Goal: Check status: Check status

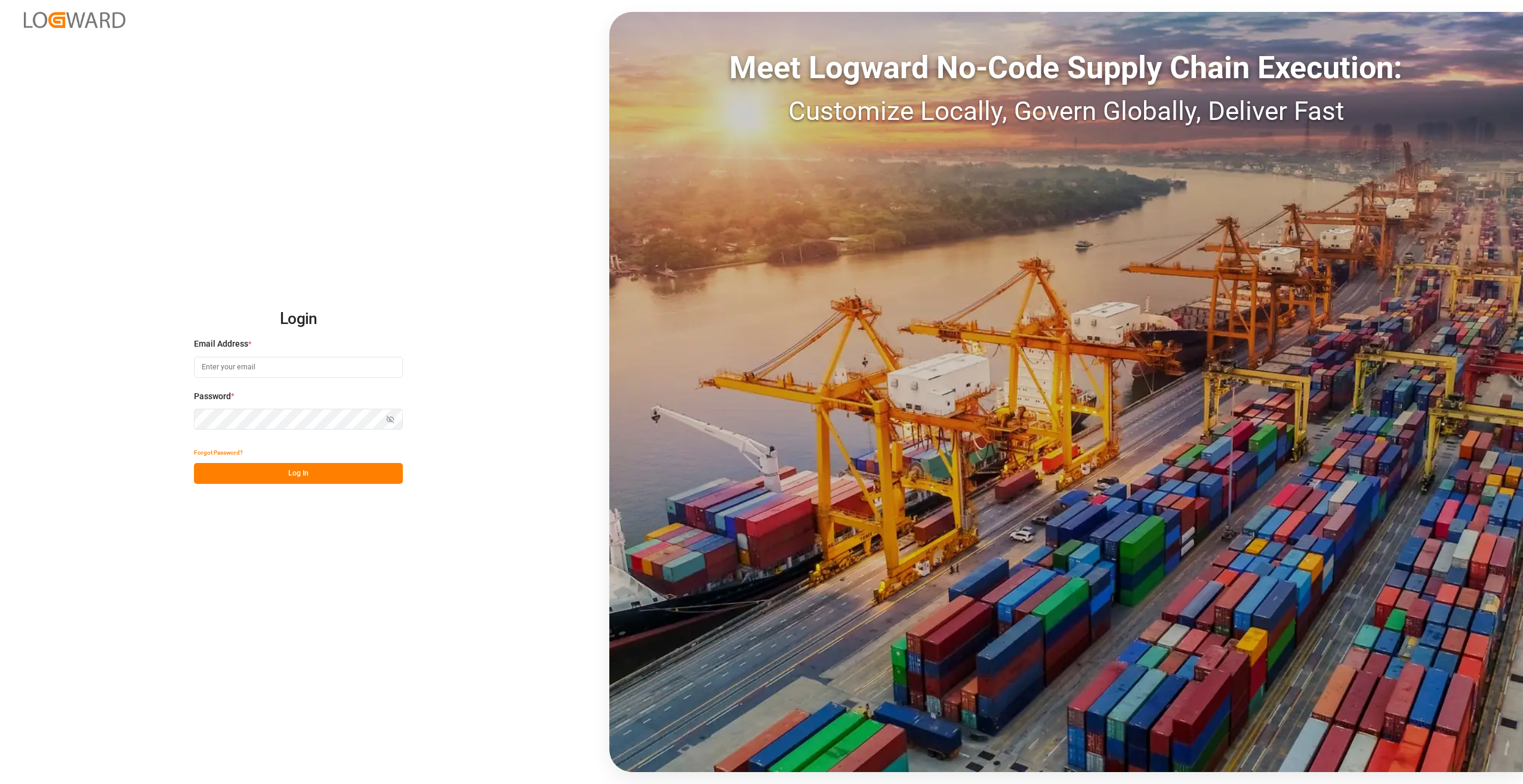
type input "[PERSON_NAME][EMAIL_ADDRESS][PERSON_NAME][DOMAIN_NAME]"
click at [280, 470] on button "Log In" at bounding box center [298, 474] width 209 height 21
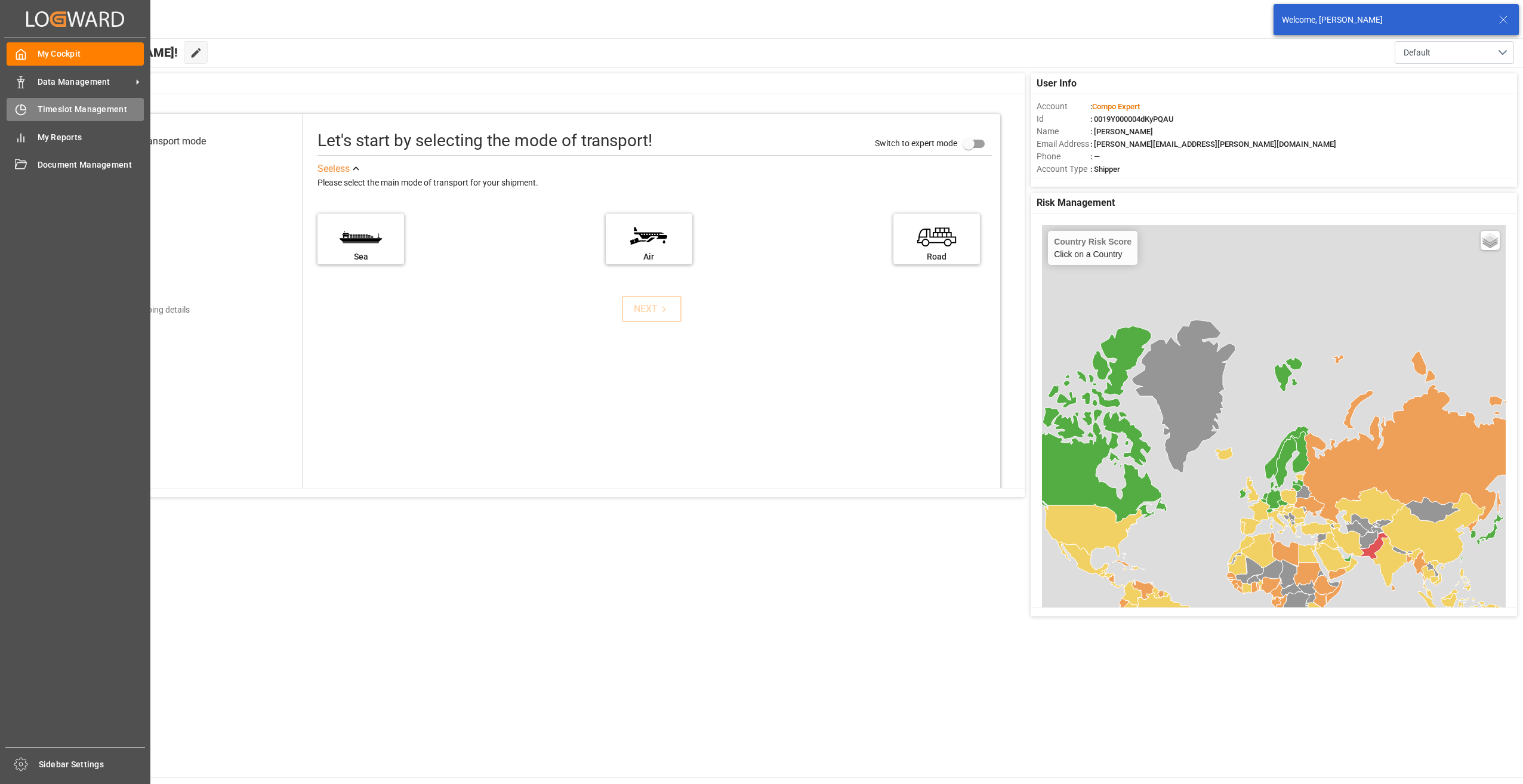
click at [25, 116] on icon at bounding box center [21, 109] width 12 height 12
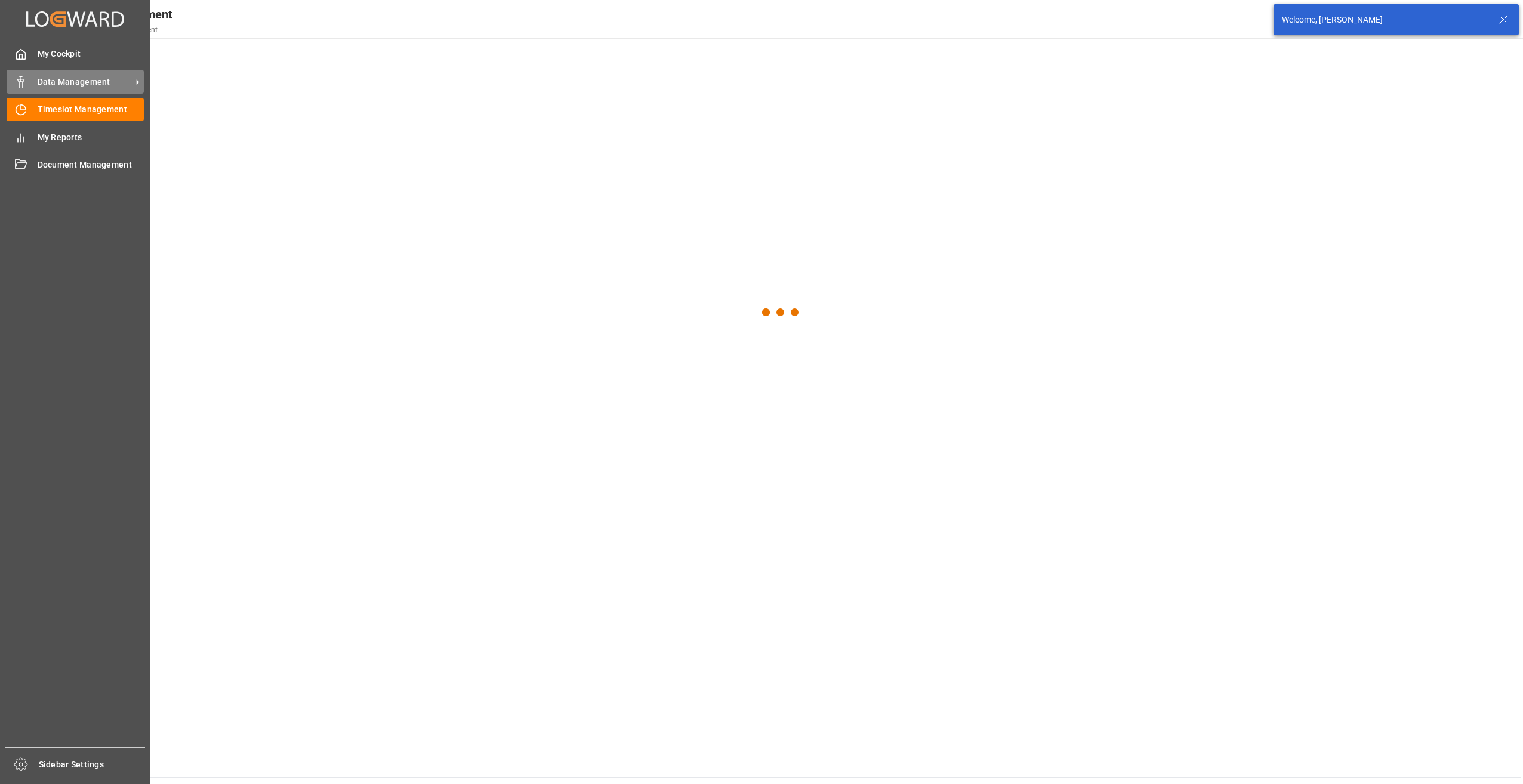
click at [45, 85] on span "Data Management" at bounding box center [85, 82] width 94 height 12
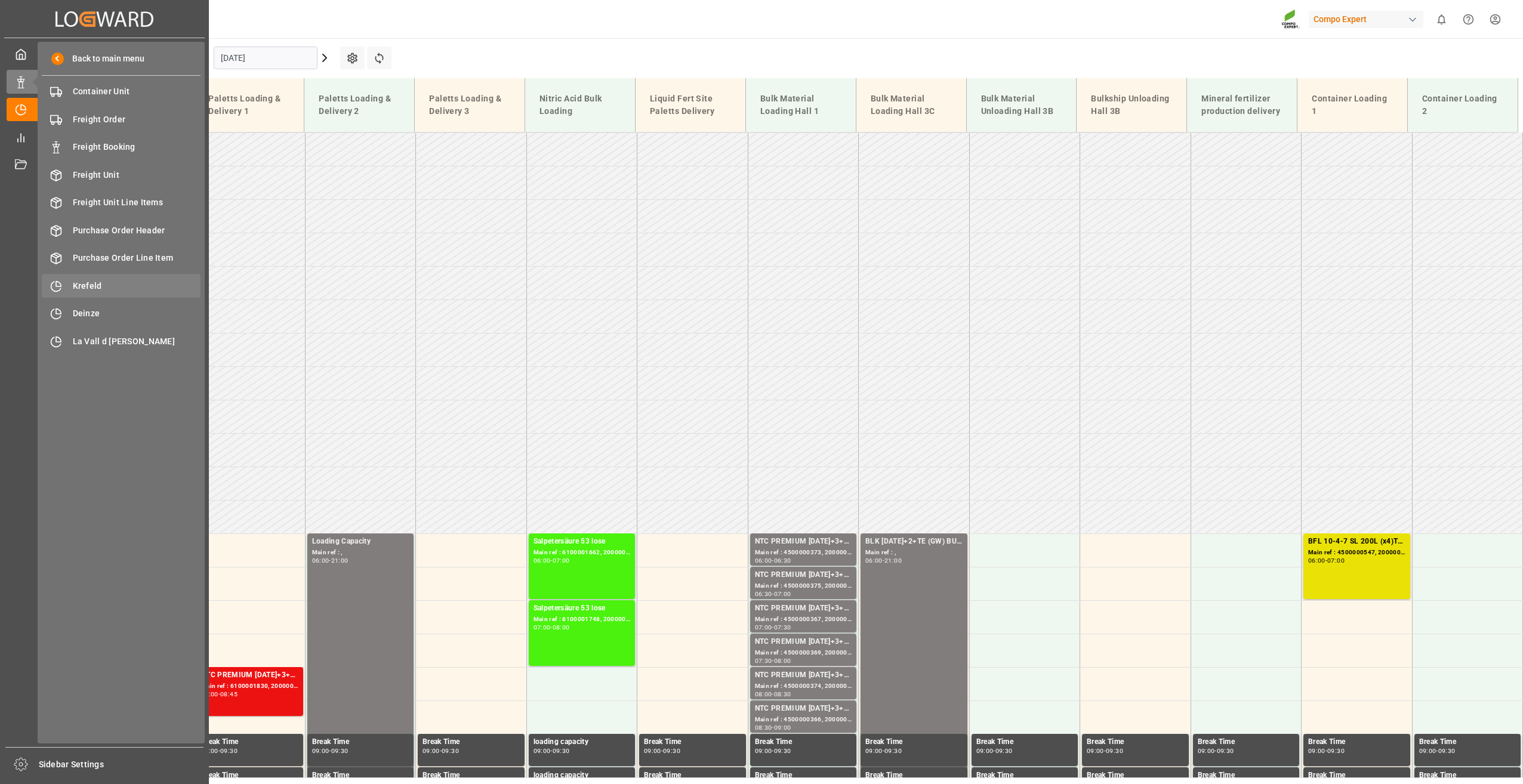
click at [85, 286] on span "Krefeld" at bounding box center [137, 286] width 128 height 12
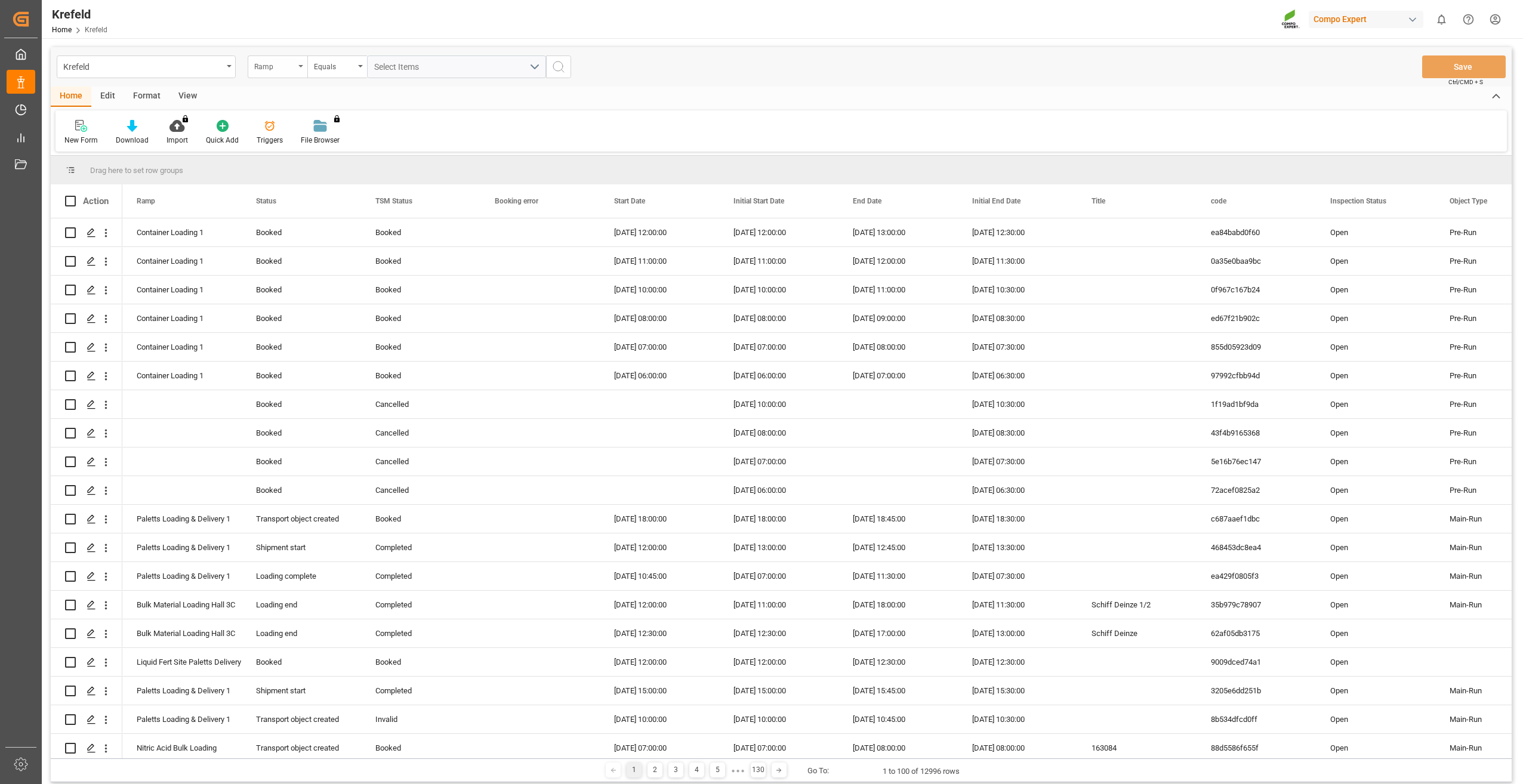
click at [284, 65] on div "Ramp" at bounding box center [274, 65] width 41 height 14
type input "sap"
click at [344, 119] on div "SAP Order Number" at bounding box center [337, 122] width 178 height 25
click at [329, 74] on div "Equals" at bounding box center [337, 67] width 60 height 23
click at [342, 145] on div "Fuzzy search" at bounding box center [397, 147] width 178 height 25
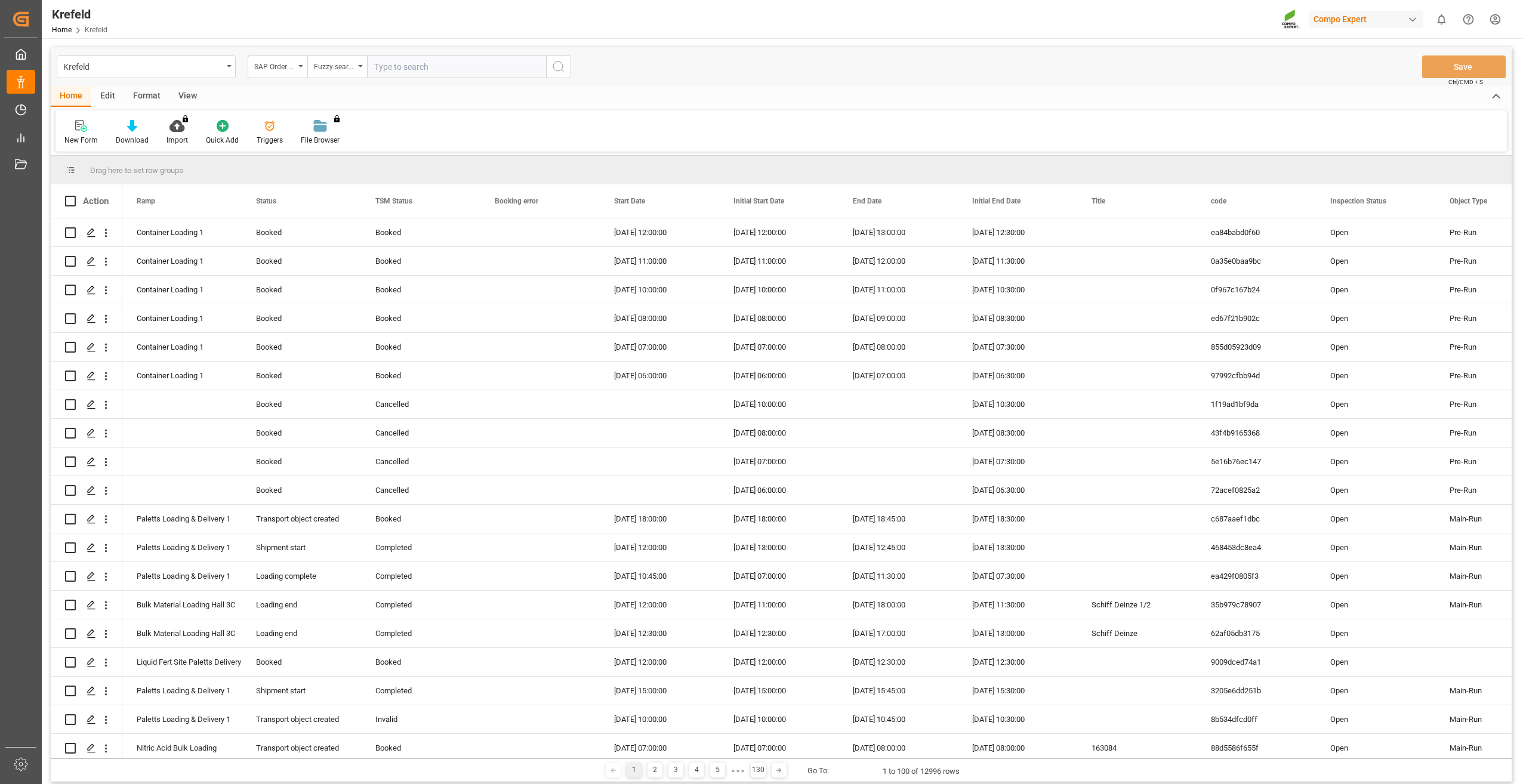
click at [401, 71] on input "text" at bounding box center [456, 67] width 179 height 23
paste input "2000000350"
type input "2000000350"
click at [558, 73] on icon "search button" at bounding box center [558, 67] width 14 height 14
